Goal: Use online tool/utility

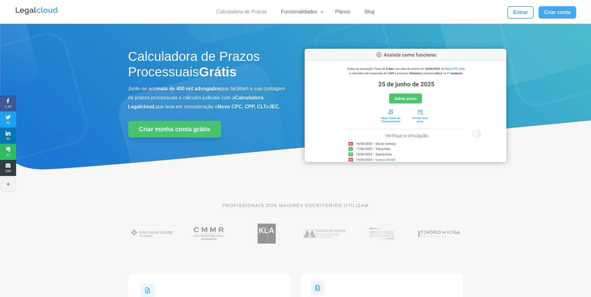
click at [225, 17] on link "Calculadora de Prazos" at bounding box center [242, 13] width 58 height 9
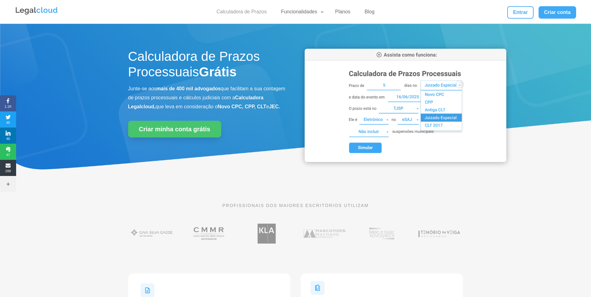
click at [252, 13] on link "Calculadora de Prazos" at bounding box center [242, 13] width 58 height 9
click at [238, 9] on link "Calculadora de Prazos" at bounding box center [242, 13] width 58 height 9
